Goal: Task Accomplishment & Management: Use online tool/utility

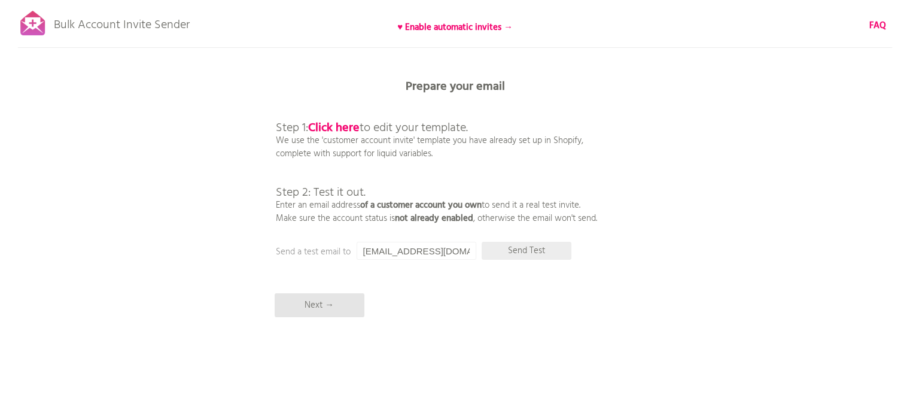
click at [545, 251] on p "Send Test" at bounding box center [526, 251] width 90 height 18
click at [336, 315] on p "Next →" at bounding box center [319, 305] width 90 height 24
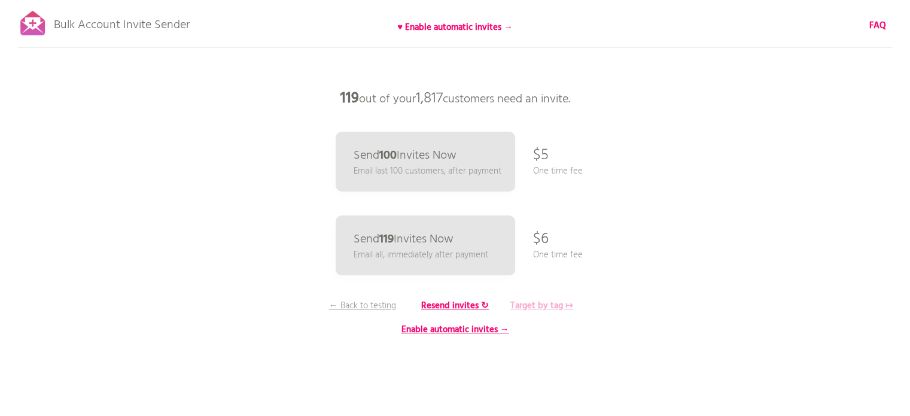
click at [547, 304] on b "Target by tag ↦" at bounding box center [541, 305] width 63 height 14
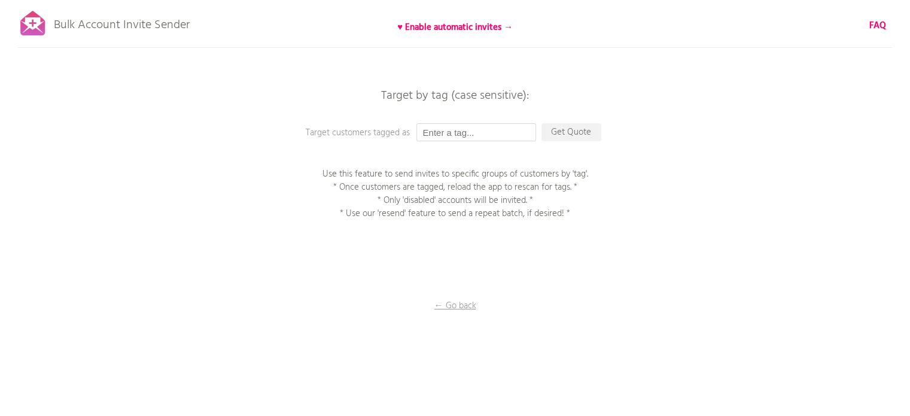
click at [489, 132] on input "text" at bounding box center [476, 132] width 120 height 18
click at [441, 132] on input "text" at bounding box center [476, 132] width 120 height 18
click at [468, 127] on input "9月9日" at bounding box center [476, 132] width 120 height 18
type input "9月9日メール配信"
click at [571, 133] on p "Get Quote" at bounding box center [571, 132] width 60 height 18
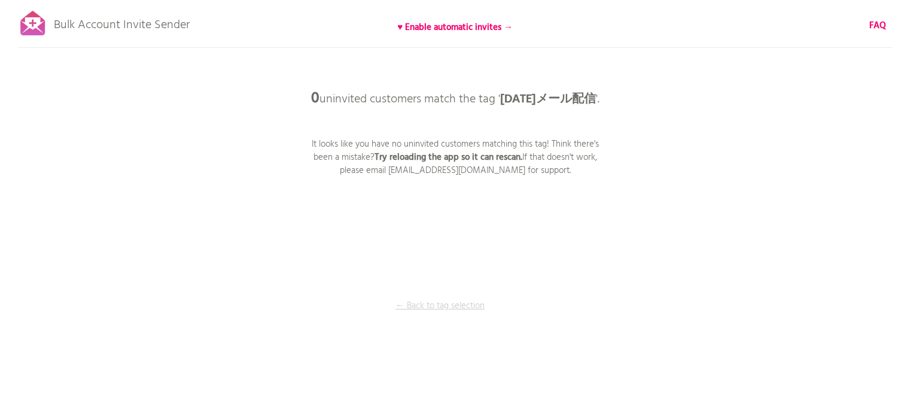
click at [449, 308] on p "← Back to tag selection" at bounding box center [440, 305] width 90 height 13
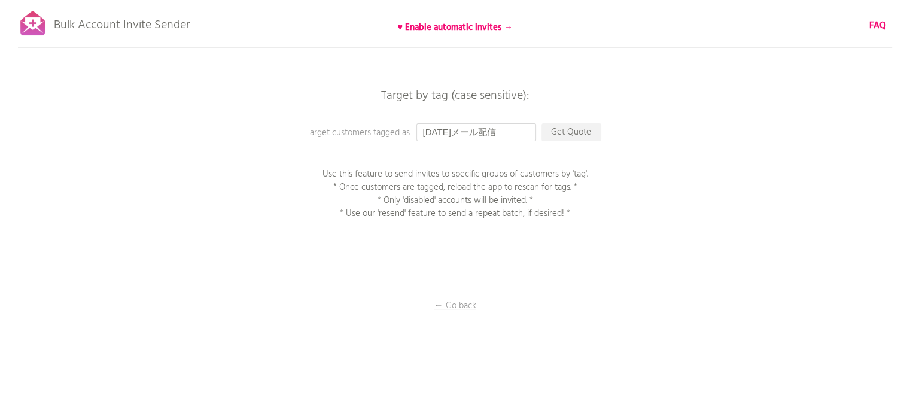
click at [422, 126] on input "9月9日メール配信" at bounding box center [476, 132] width 120 height 18
click at [516, 131] on input "9月9日メール配信" at bounding box center [476, 132] width 120 height 18
click at [317, 124] on div "Bulk Account Invite Sender ♥ Enable automatic invites → FAQ Synced all customer…" at bounding box center [455, 209] width 910 height 419
click at [572, 130] on p "Get Quote" at bounding box center [571, 132] width 60 height 18
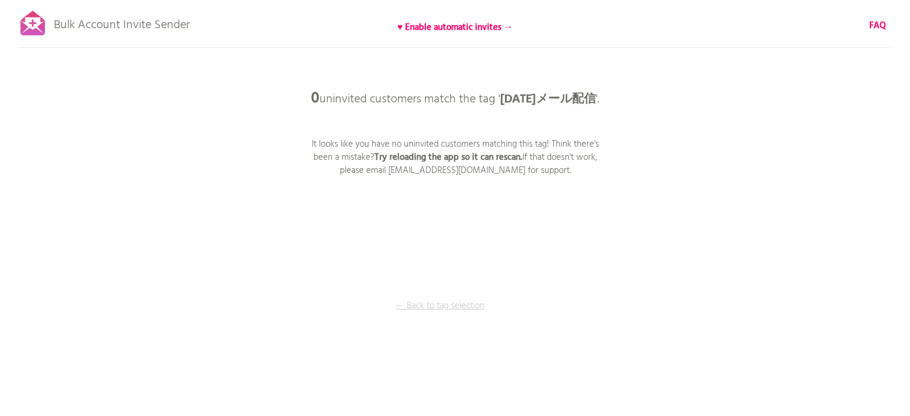
click at [443, 300] on p "← Back to tag selection" at bounding box center [440, 305] width 90 height 13
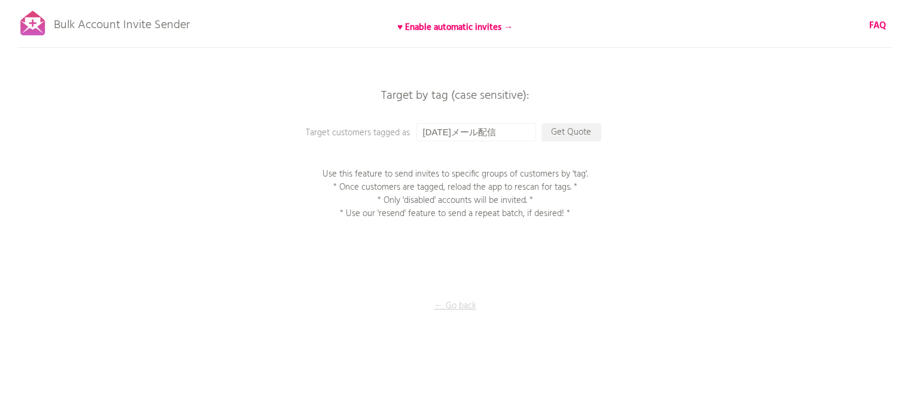
click at [452, 301] on p "← Go back" at bounding box center [455, 305] width 120 height 13
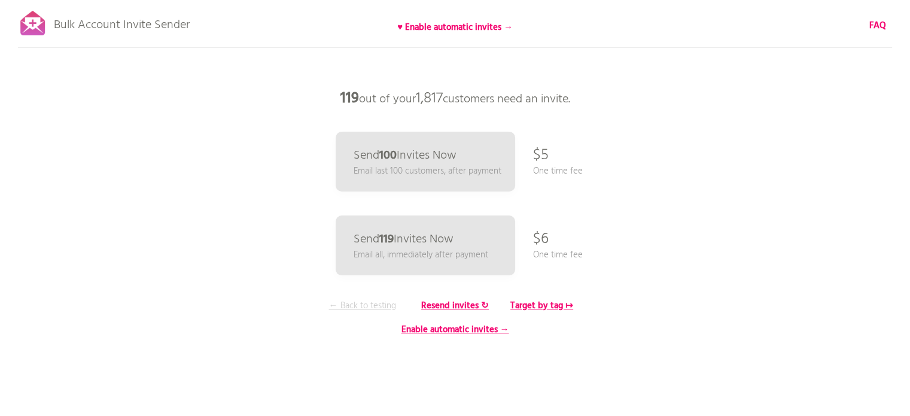
click at [370, 301] on p "← Back to testing" at bounding box center [363, 305] width 90 height 13
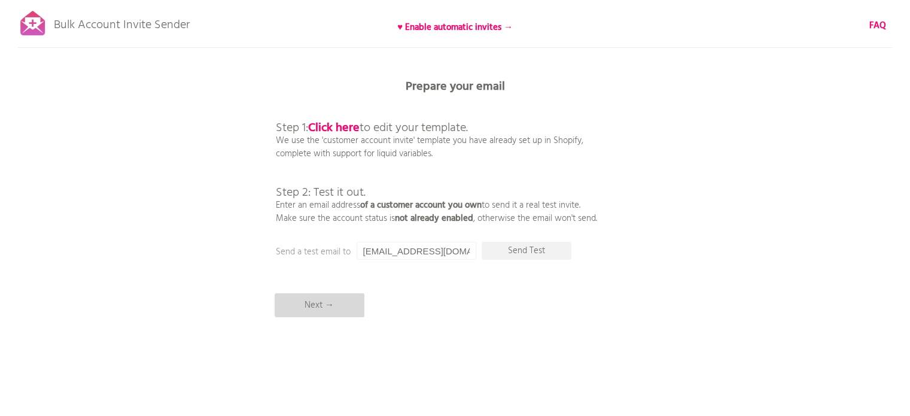
click at [323, 305] on p "Next →" at bounding box center [319, 305] width 90 height 24
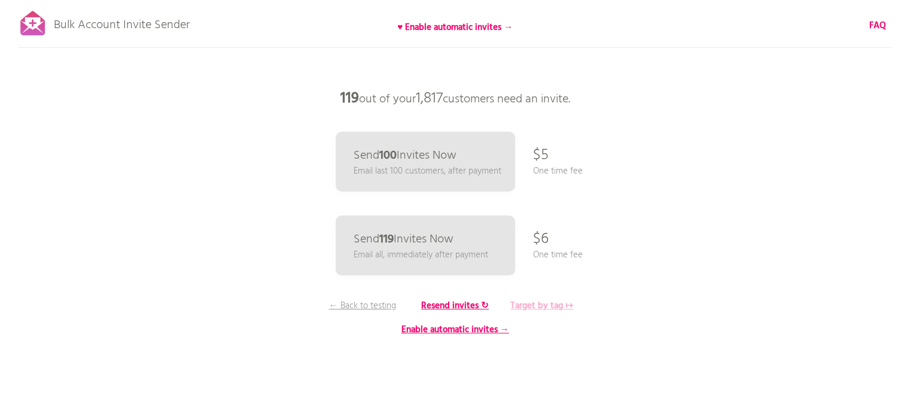
click at [538, 307] on b "Target by tag ↦" at bounding box center [541, 305] width 63 height 14
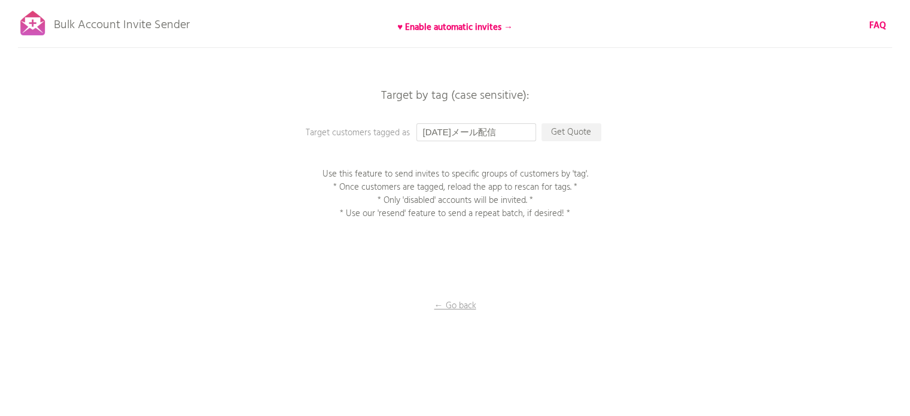
drag, startPoint x: 502, startPoint y: 134, endPoint x: 380, endPoint y: 121, distance: 123.2
click at [380, 121] on div "Bulk Account Invite Sender ♥ Enable automatic invites → FAQ Synced all customer…" at bounding box center [455, 209] width 910 height 419
type input "9.9mail"
click at [335, 151] on div "Bulk Account Invite Sender ♥ Enable automatic invites → FAQ Synced all customer…" at bounding box center [455, 209] width 910 height 419
click at [581, 136] on p "Get Quote" at bounding box center [571, 132] width 60 height 18
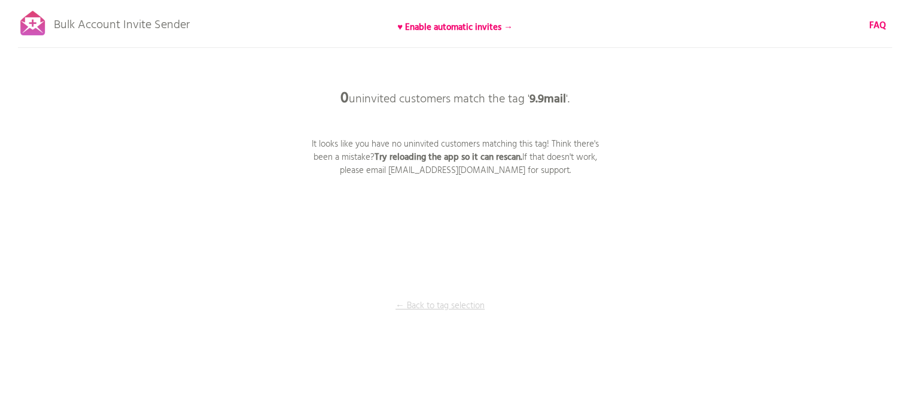
click at [462, 306] on p "← Back to tag selection" at bounding box center [440, 305] width 90 height 13
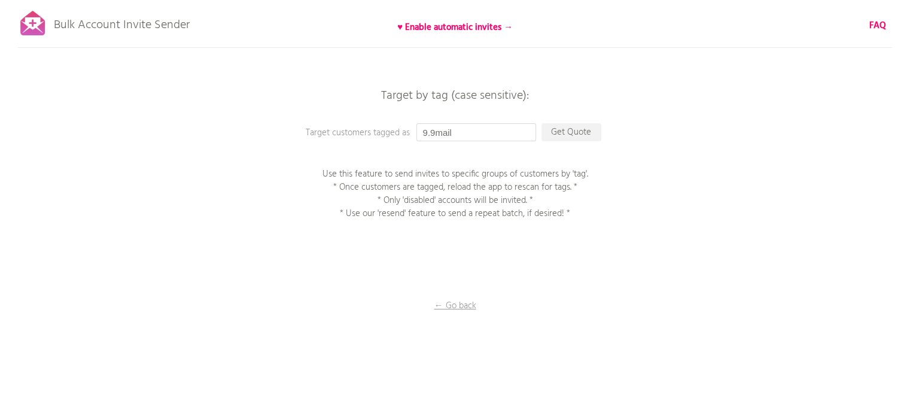
click at [466, 130] on input "9.9mail" at bounding box center [476, 132] width 120 height 18
click at [423, 133] on input "9.9mail" at bounding box center [476, 132] width 120 height 18
click at [596, 193] on p "Use this feature to send invites to specific groups of customers by 'tag'. * On…" at bounding box center [455, 193] width 299 height 53
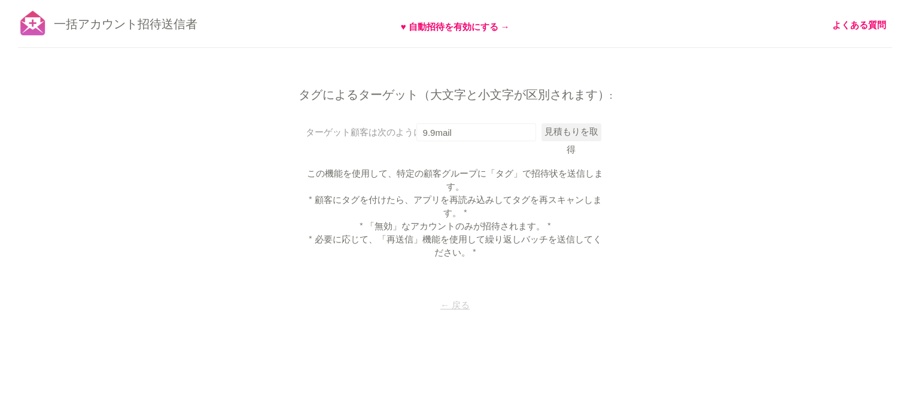
click at [460, 303] on font "← 戻る" at bounding box center [454, 305] width 29 height 14
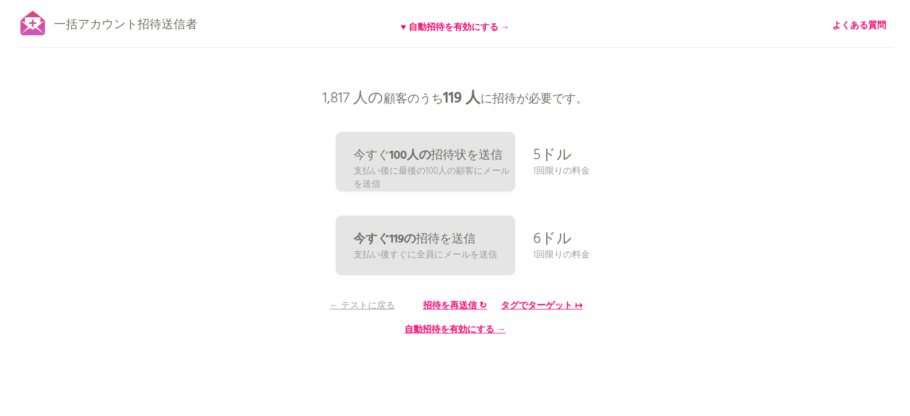
click at [31, 30] on div at bounding box center [33, 23] width 30 height 30
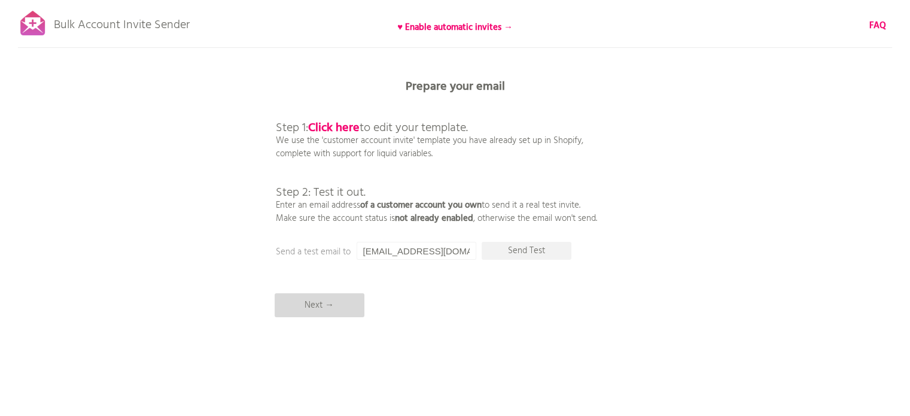
click at [350, 306] on p "Next →" at bounding box center [319, 305] width 90 height 24
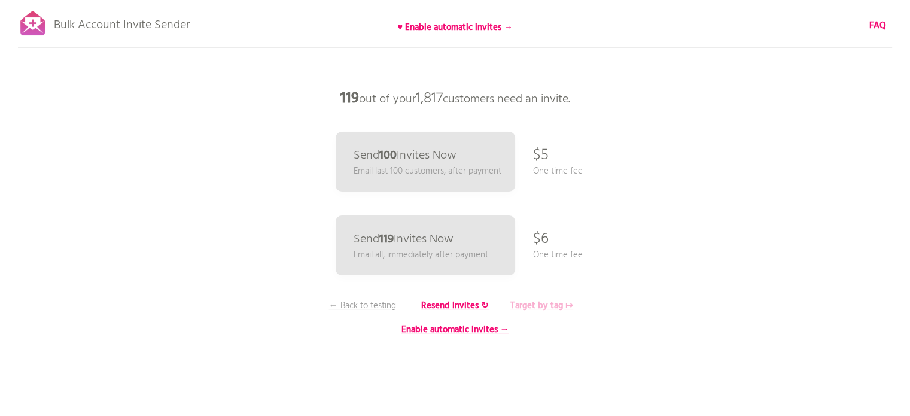
click at [564, 303] on b "Target by tag ↦" at bounding box center [541, 305] width 63 height 14
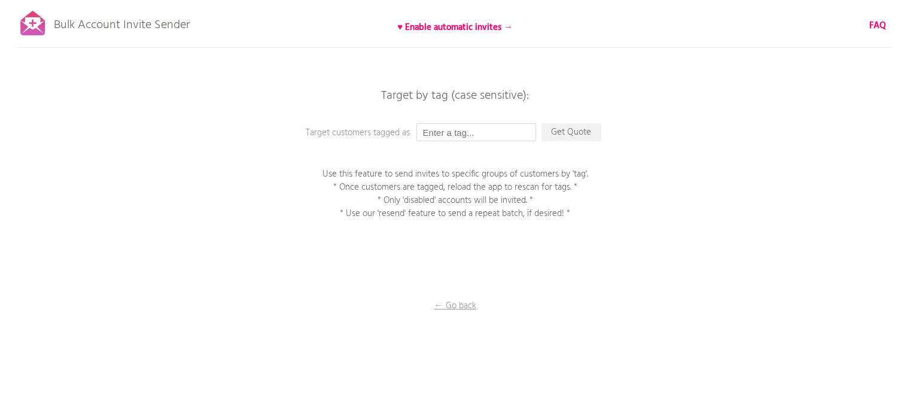
click at [477, 129] on input "text" at bounding box center [476, 132] width 120 height 18
click at [437, 132] on input "text" at bounding box center [476, 132] width 120 height 18
type input "9.9mail"
click at [577, 129] on p "Get Quote" at bounding box center [571, 132] width 60 height 18
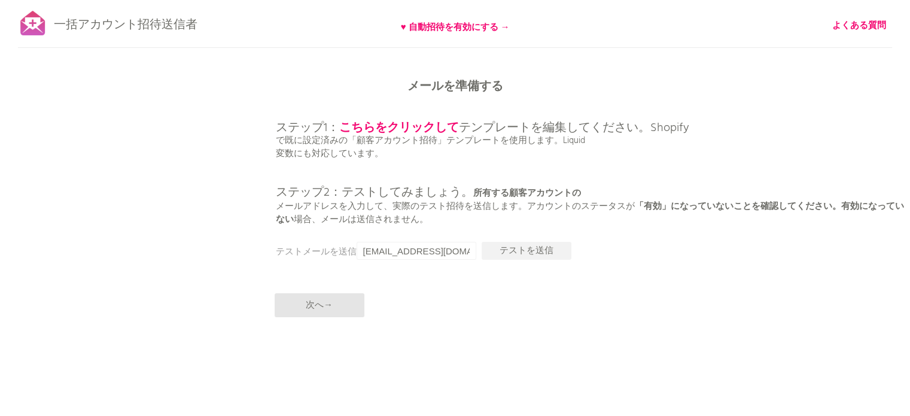
click at [647, 19] on div "一括アカウント招待送信者 ♥ 自動招待を有効にする → よくある質問 すべての顧客を同期しました。 送信を一時停止 （これには最大30分かかる場合があります）…" at bounding box center [455, 209] width 910 height 419
click at [322, 303] on font "次へ→" at bounding box center [319, 305] width 27 height 14
click at [306, 310] on font "次へ→" at bounding box center [319, 305] width 27 height 14
click at [464, 154] on p "ステップ1： こちらをクリックして テンプレートを編集してください。Shopify で既に設定済みの「顧客アカウント招待」テンプレートを使用します。Liqui…" at bounding box center [593, 161] width 635 height 130
click at [321, 303] on font "次へ→" at bounding box center [319, 305] width 27 height 14
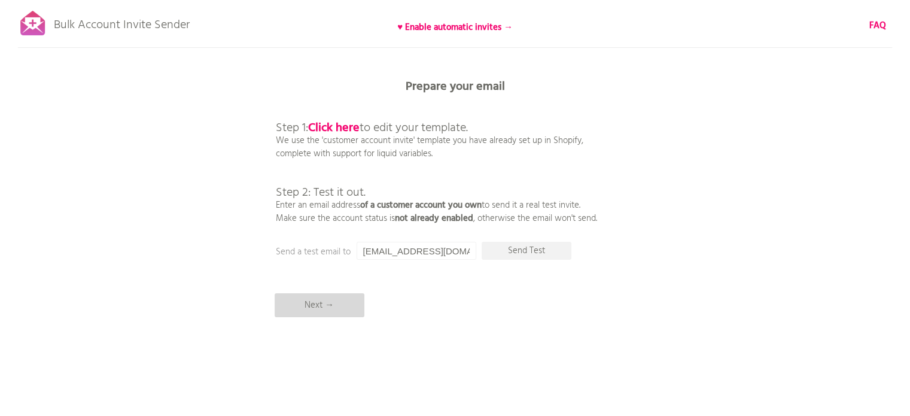
click at [316, 308] on p "Next →" at bounding box center [319, 305] width 90 height 24
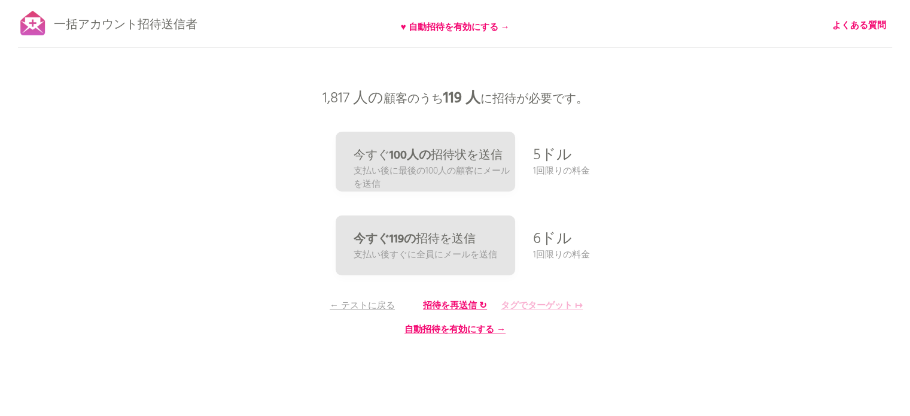
click at [529, 301] on font "タグでターゲット ↦" at bounding box center [542, 305] width 82 height 14
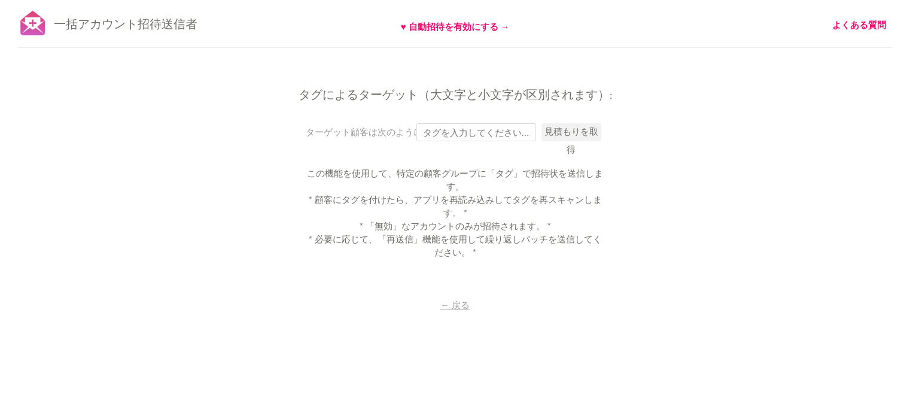
click at [462, 133] on input "text" at bounding box center [476, 132] width 120 height 18
click at [450, 132] on input "9.9ま" at bounding box center [476, 132] width 120 height 18
type input "9.9mail"
click at [572, 132] on font "見積もりを取得" at bounding box center [571, 141] width 54 height 32
click at [553, 133] on font "見積もりを取得" at bounding box center [571, 141] width 54 height 32
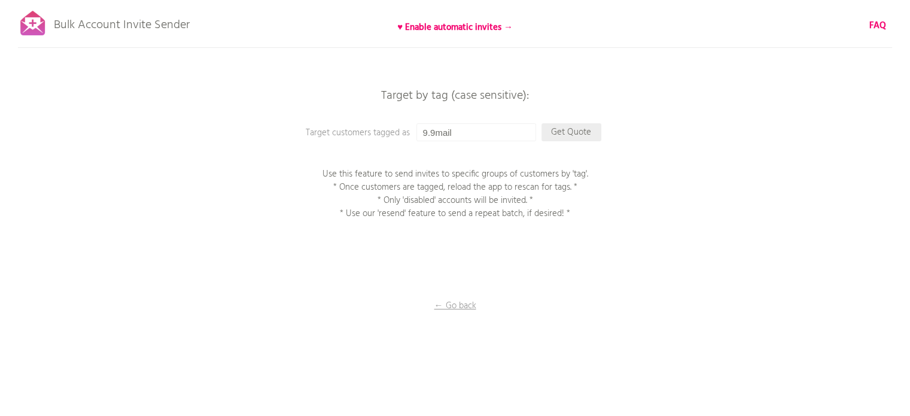
click at [578, 123] on div "Bulk Account Invite Sender ♥ Enable automatic invites → FAQ Synced all customer…" at bounding box center [455, 209] width 910 height 419
click at [570, 127] on p "Get Quote" at bounding box center [571, 132] width 60 height 18
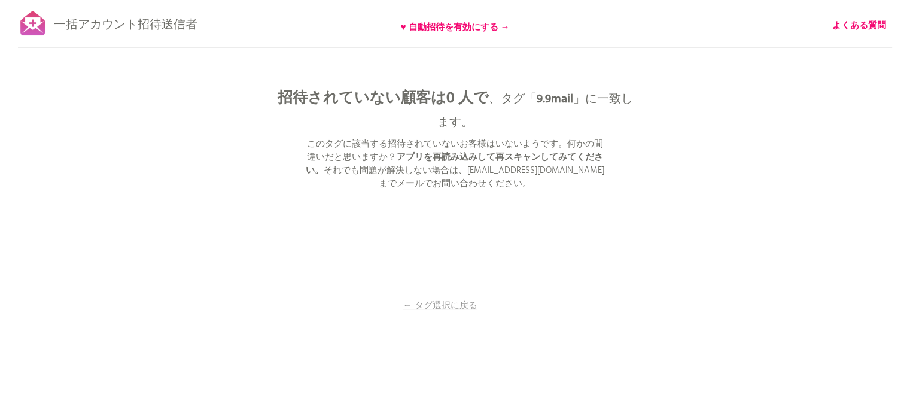
click at [639, 264] on div "一括アカウント招待送信者 ♥ 自動招待を有効にする → よくある質問 すべての顧客を同期しました。 送信を一時停止 （これには最大30分かかる場合があります）…" at bounding box center [455, 209] width 910 height 419
click at [450, 302] on font "← タグ選択に戻る" at bounding box center [440, 305] width 74 height 14
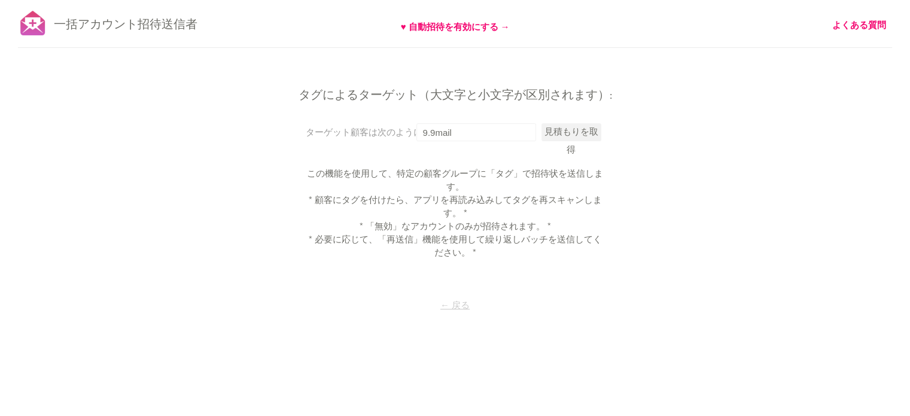
click at [450, 303] on font "← 戻る" at bounding box center [454, 305] width 29 height 14
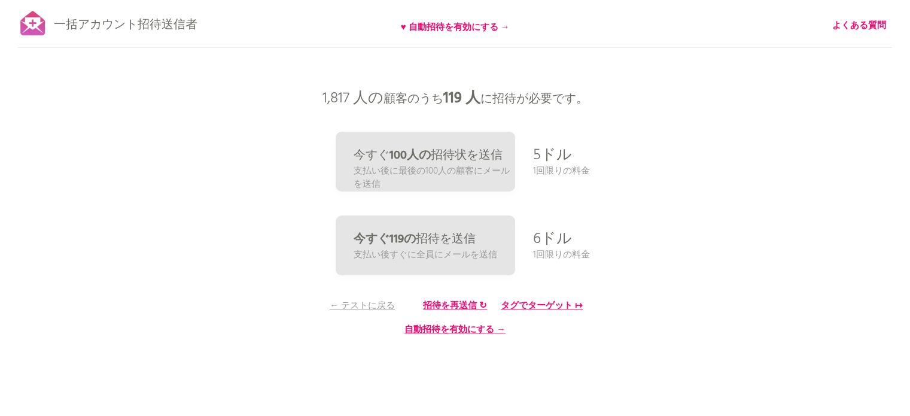
click at [687, 150] on div "一括アカウント招待送信者 ♥ 自動招待を有効にする → よくある質問 すべての顧客を同期しました。 送信を一時停止 （これには最大30分かかる場合があります）…" at bounding box center [455, 209] width 910 height 419
click at [383, 310] on font "← テストに戻る" at bounding box center [362, 305] width 65 height 14
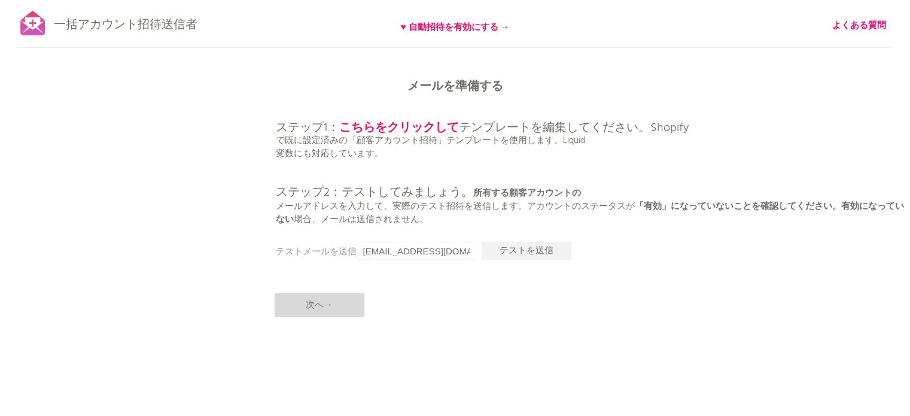
click at [307, 301] on font "次へ→" at bounding box center [319, 305] width 27 height 14
click at [332, 297] on p "次へ→" at bounding box center [319, 305] width 90 height 24
click at [333, 312] on p "次へ→" at bounding box center [319, 305] width 90 height 24
click at [333, 313] on p "次へ→" at bounding box center [319, 305] width 90 height 24
click at [291, 307] on p "次へ→" at bounding box center [319, 305] width 90 height 24
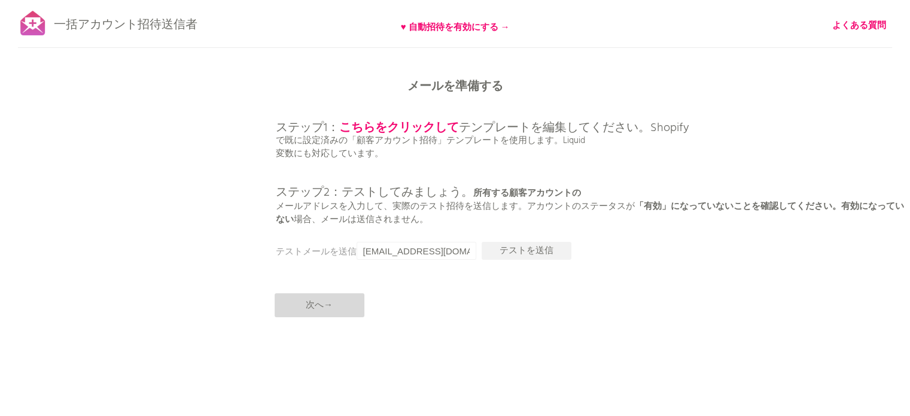
click at [319, 307] on font "次へ→" at bounding box center [319, 305] width 27 height 14
click at [318, 306] on font "次へ→" at bounding box center [319, 305] width 27 height 14
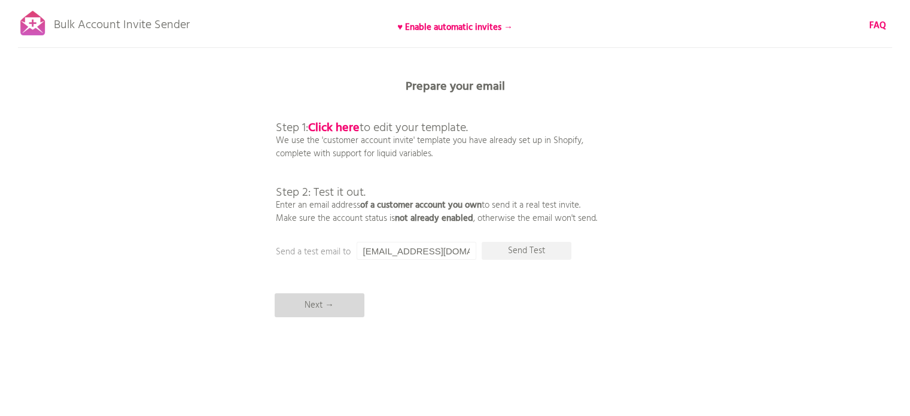
click at [314, 301] on p "Next →" at bounding box center [319, 305] width 90 height 24
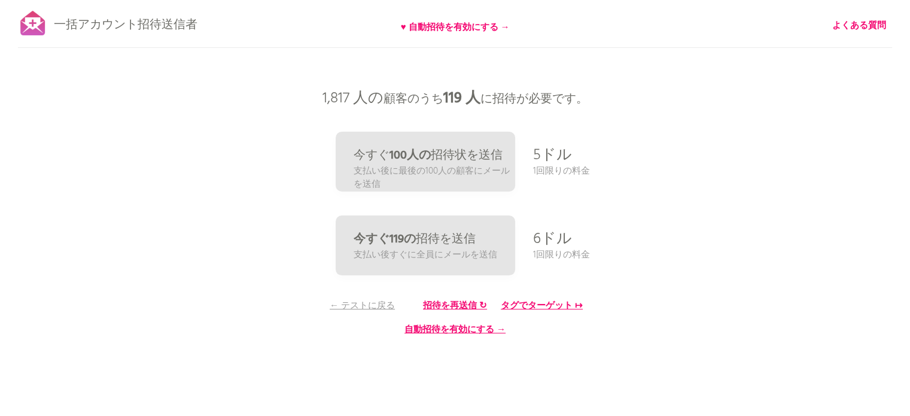
click at [726, 124] on div "一括アカウント招待送信者 ♥ 自動招待を有効にする → よくある質問 すべての顧客を同期しました。 送信を一時停止 （これには最大30分かかる場合があります）…" at bounding box center [455, 209] width 910 height 419
drag, startPoint x: 324, startPoint y: 103, endPoint x: 354, endPoint y: 103, distance: 29.9
click at [354, 103] on font "1,817 人の" at bounding box center [352, 99] width 61 height 24
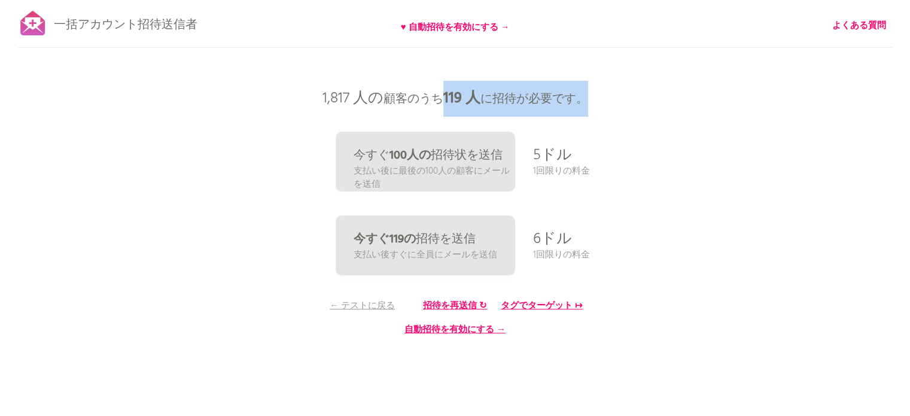
drag, startPoint x: 442, startPoint y: 99, endPoint x: 584, endPoint y: 97, distance: 142.3
click at [584, 97] on font "顧客のうち 119 人 に招待が必要です。" at bounding box center [485, 99] width 205 height 19
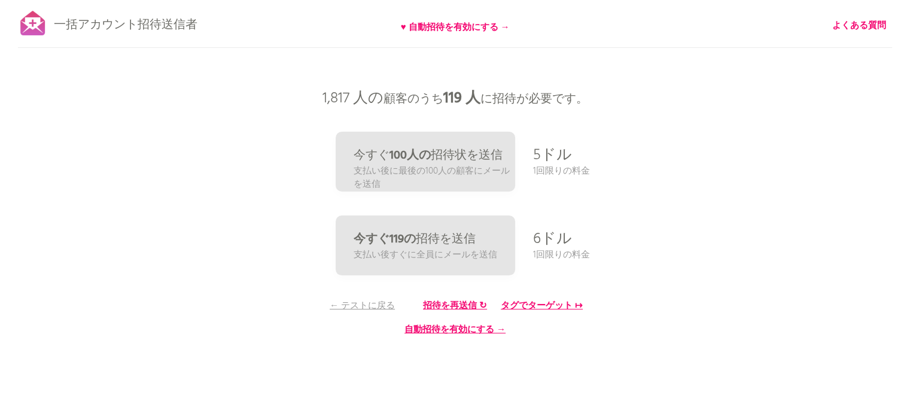
click at [245, 139] on div "一括アカウント招待送信者 ♥ 自動招待を有効にする → よくある質問 すべての顧客を同期しました。 送信を一時停止 （これには最大30分かかる場合があります）…" at bounding box center [455, 209] width 910 height 419
click at [538, 310] on font "タグでターゲット ↦" at bounding box center [542, 305] width 82 height 14
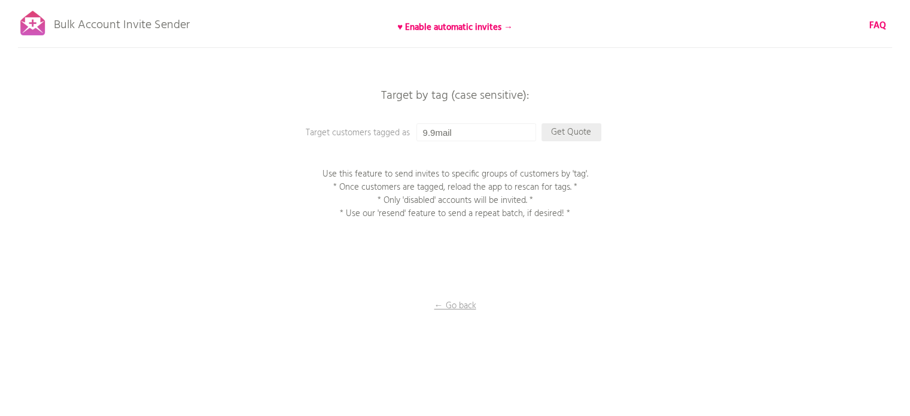
click at [572, 130] on p "Get Quote" at bounding box center [571, 132] width 60 height 18
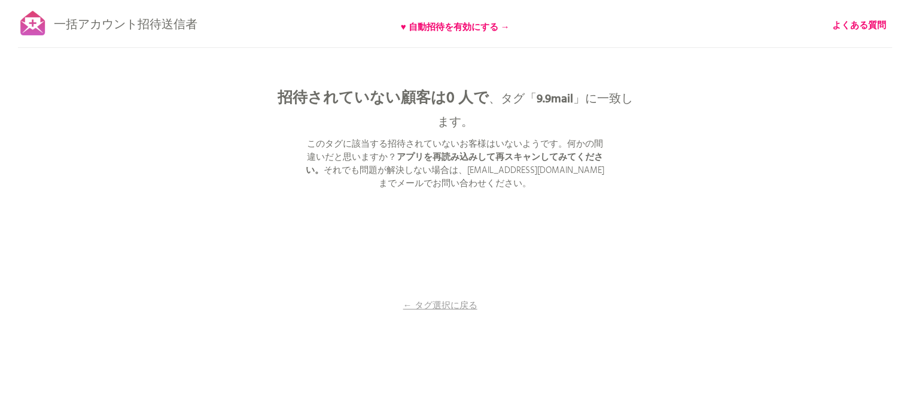
click at [629, 138] on div "一括アカウント招待送信者 ♥ 自動招待を有効にする → よくある質問 すべての顧客を同期しました。 送信を一時停止 （これには最大30分かかる場合があります）…" at bounding box center [455, 209] width 910 height 419
click at [450, 303] on font "← タグ選択に戻る" at bounding box center [440, 305] width 74 height 14
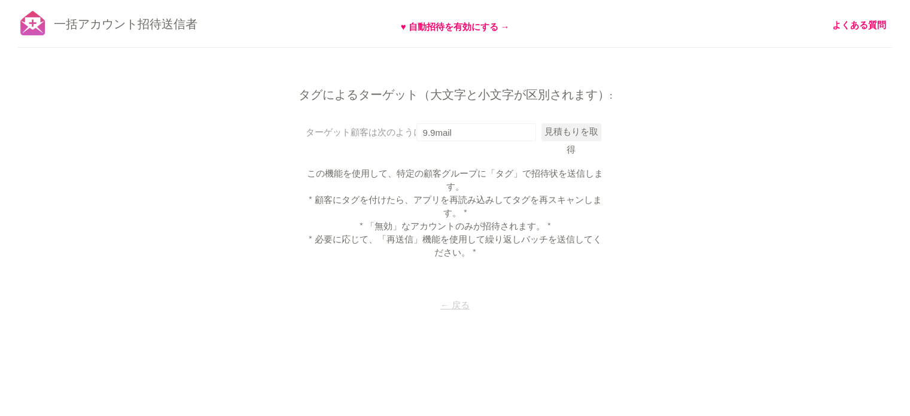
click at [456, 308] on font "← 戻る" at bounding box center [454, 305] width 29 height 14
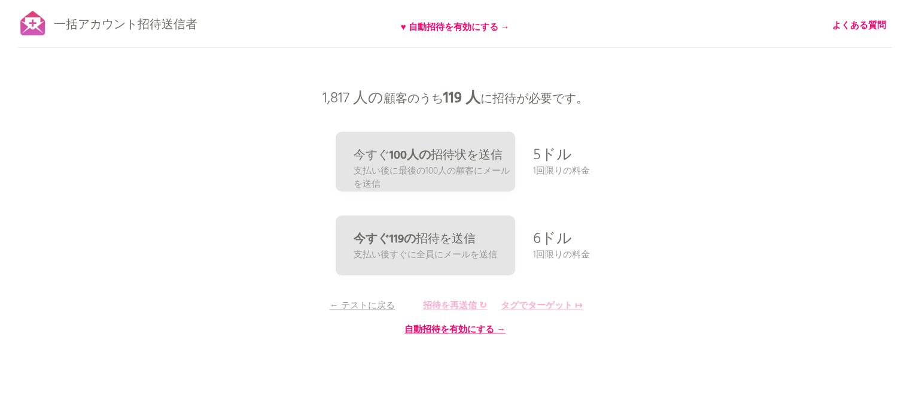
click at [460, 305] on font "招待を再送信 ↻" at bounding box center [455, 305] width 64 height 14
click at [459, 301] on font "招待を再送信 ↻" at bounding box center [455, 305] width 64 height 14
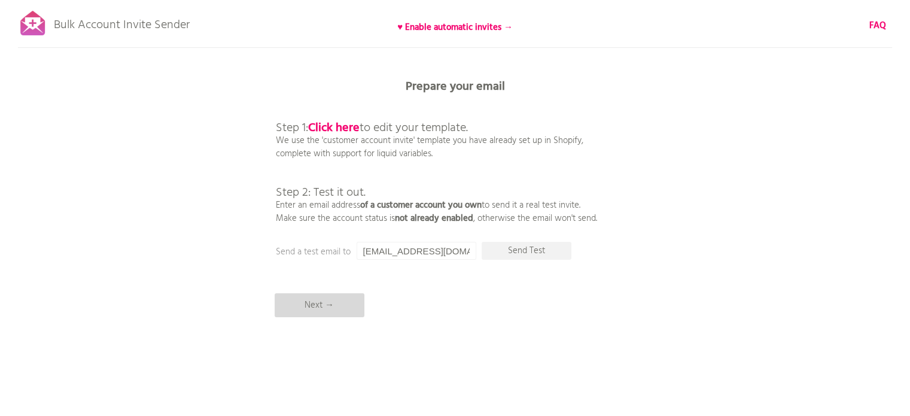
click at [321, 310] on p "Next →" at bounding box center [319, 305] width 90 height 24
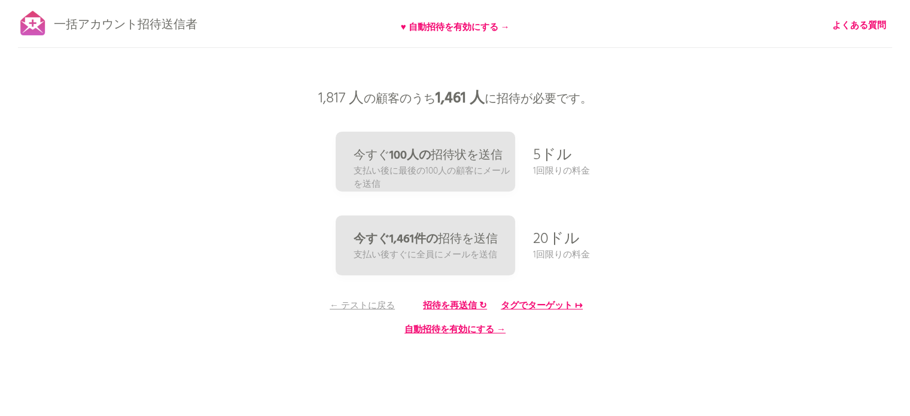
click at [735, 147] on div "一括アカウント招待送信者 ♥ 自動招待を有効にする → よくある質問 すべての顧客を同期しました。 送信を一時停止 （これには最大30分かかる場合があります）…" at bounding box center [455, 209] width 910 height 419
click at [367, 306] on font "← テストに戻る" at bounding box center [362, 305] width 65 height 14
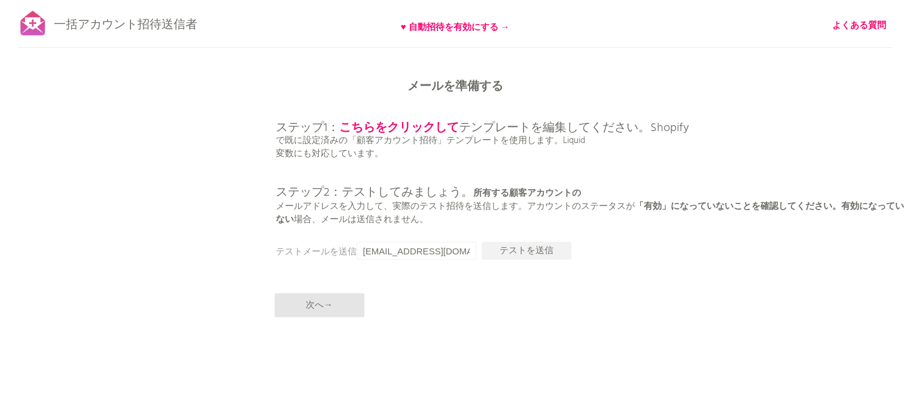
click at [689, 277] on div "一括アカウント招待送信者 ♥ 自動招待を有効にする → よくある質問 すべての顧客を同期しました。 送信を一時停止 （これには最大30分かかる場合があります）…" at bounding box center [455, 209] width 910 height 419
click at [319, 303] on font "次へ→" at bounding box center [319, 305] width 27 height 14
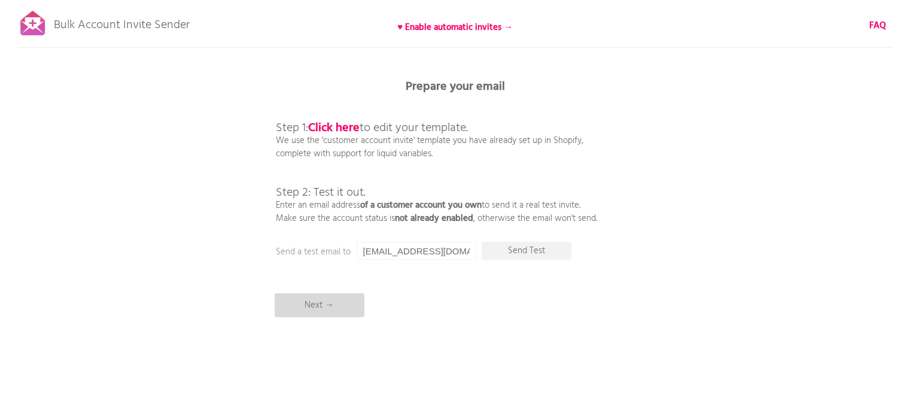
click at [269, 322] on div "Bulk Account Invite Sender ♥ Enable automatic invites → FAQ Synced all customer…" at bounding box center [455, 209] width 910 height 419
click at [327, 296] on p "Next →" at bounding box center [319, 305] width 90 height 24
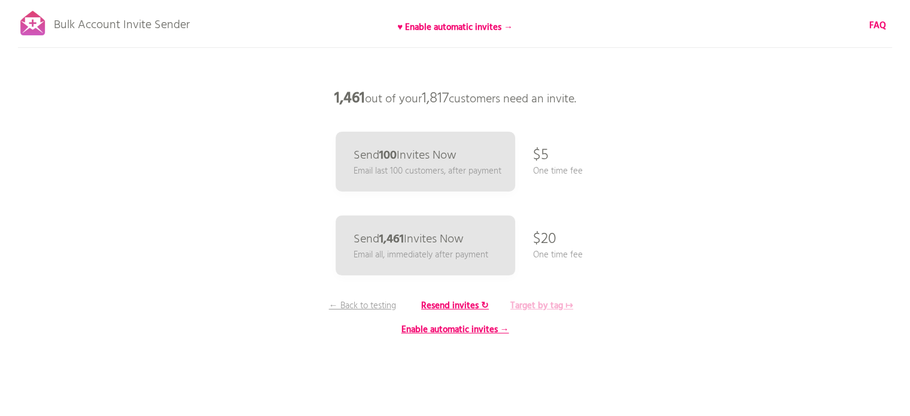
click at [541, 303] on b "Target by tag ↦" at bounding box center [541, 305] width 63 height 14
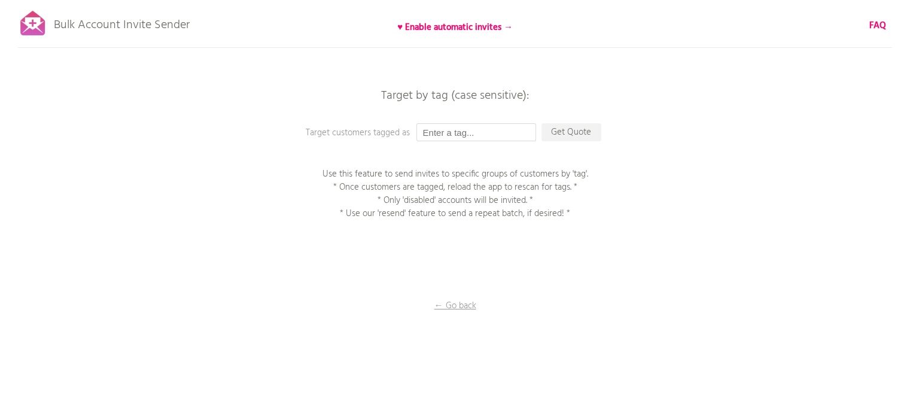
click at [493, 132] on input "text" at bounding box center [476, 132] width 120 height 18
type input "9.9mail"
click at [586, 132] on p "Get Quote" at bounding box center [571, 132] width 60 height 18
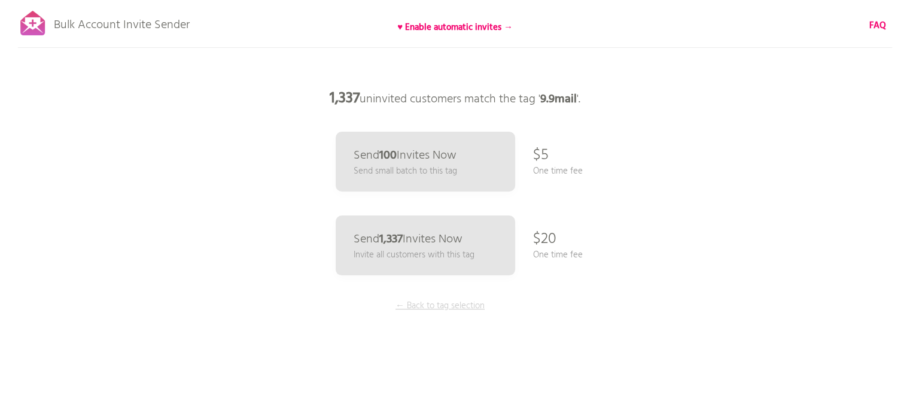
click at [421, 306] on p "← Back to tag selection" at bounding box center [440, 305] width 90 height 13
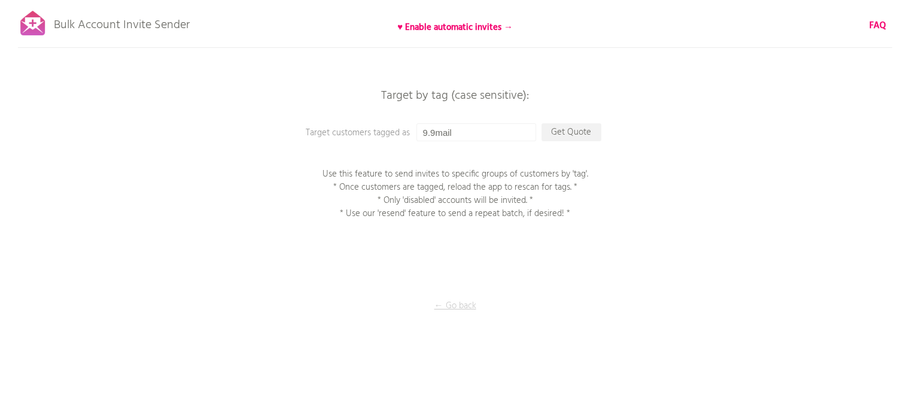
click at [455, 304] on p "← Go back" at bounding box center [455, 305] width 120 height 13
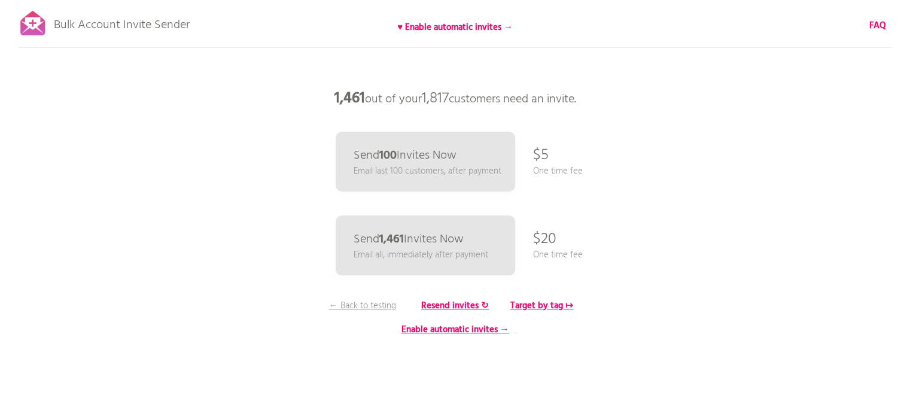
click at [776, 95] on div "Bulk Account Invite Sender ♥ Enable automatic invites → FAQ Synced all customer…" at bounding box center [455, 209] width 910 height 419
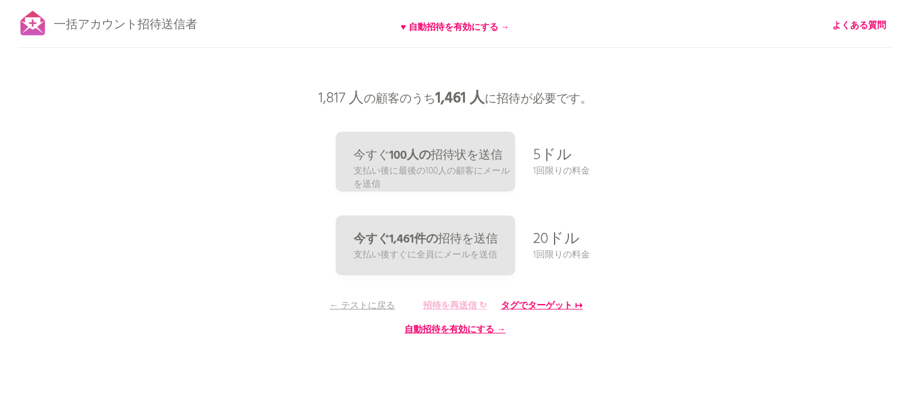
click at [443, 306] on font "招待を再送信 ↻" at bounding box center [455, 305] width 64 height 14
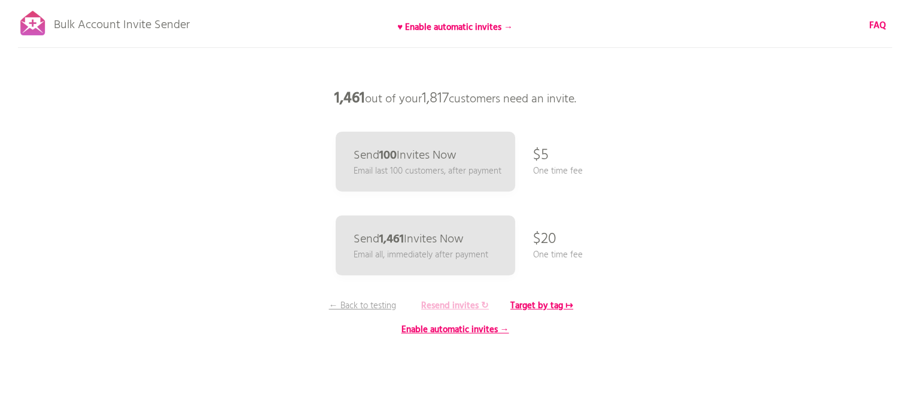
click at [452, 301] on b "Resend invites ↻" at bounding box center [455, 305] width 68 height 14
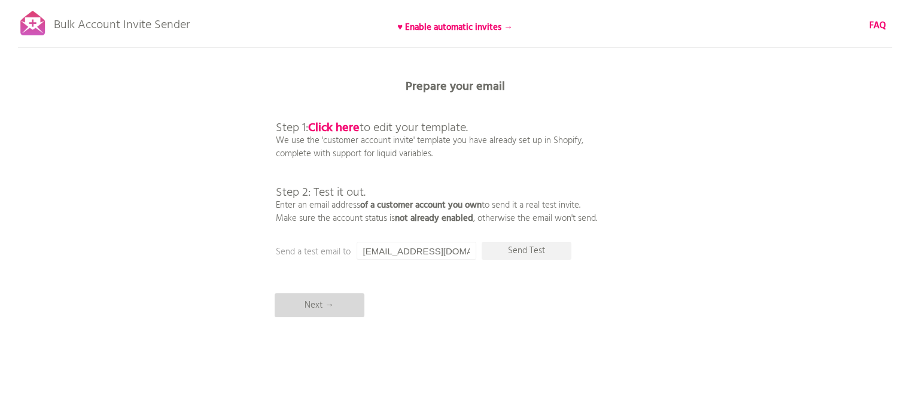
click at [318, 300] on p "Next →" at bounding box center [319, 305] width 90 height 24
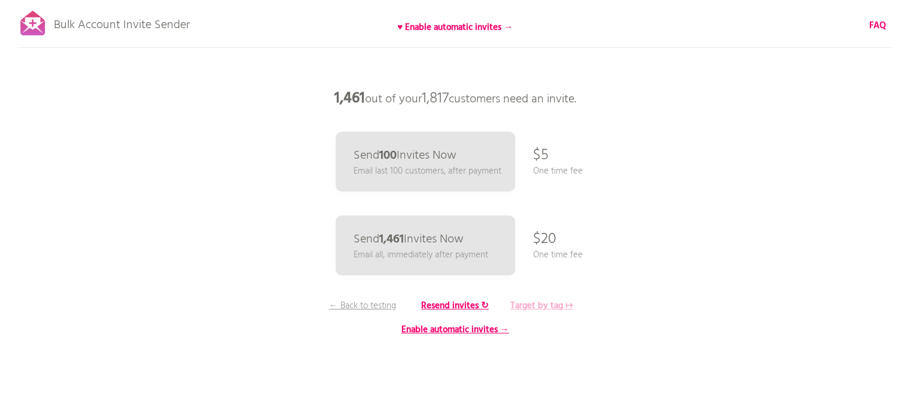
click at [532, 304] on b "Target by tag ↦" at bounding box center [541, 305] width 63 height 14
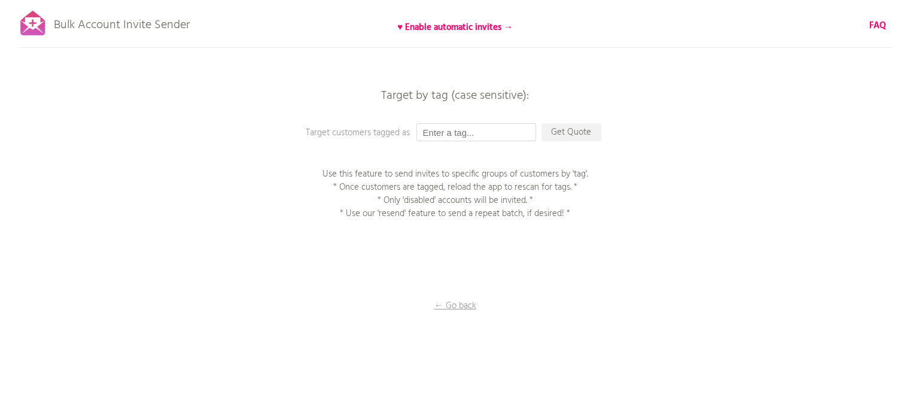
click at [460, 135] on input "text" at bounding box center [476, 132] width 120 height 18
type input "9.9mail"
click at [566, 131] on p "Get Quote" at bounding box center [571, 132] width 60 height 18
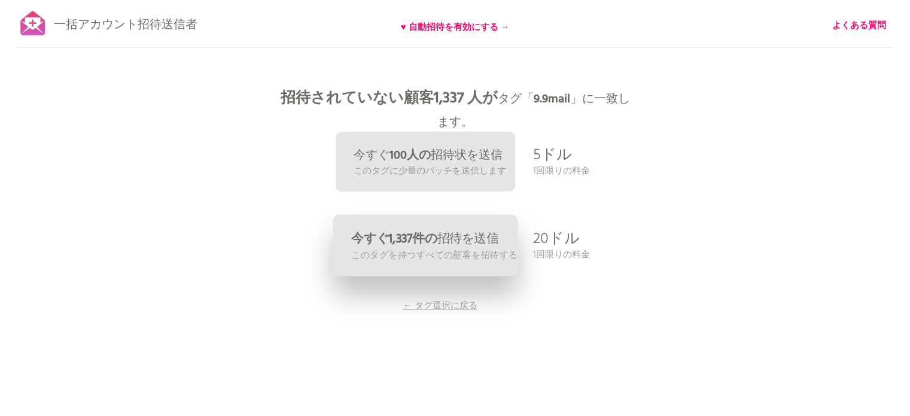
click at [424, 248] on font "このタグを持つすべての顧客を招待する" at bounding box center [434, 255] width 166 height 15
